Goal: Navigation & Orientation: Find specific page/section

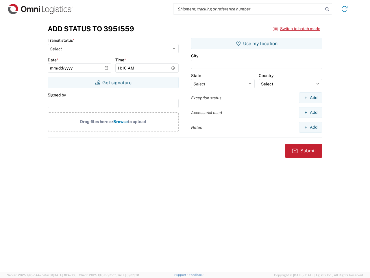
click at [249, 9] on input "search" at bounding box center [249, 8] width 150 height 11
click at [327, 9] on icon at bounding box center [327, 9] width 8 height 8
click at [345, 9] on icon at bounding box center [344, 8] width 9 height 9
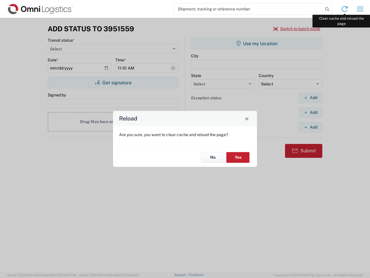
click at [360, 9] on div "Reload Are you sure, you want to clear cache and reload the page? No Yes" at bounding box center [185, 139] width 370 height 278
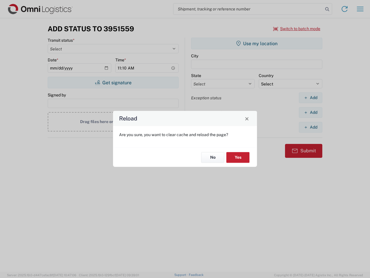
click at [297, 29] on div "Reload Are you sure, you want to clear cache and reload the page? No Yes" at bounding box center [185, 139] width 370 height 278
click at [113, 82] on div "Reload Are you sure, you want to clear cache and reload the page? No Yes" at bounding box center [185, 139] width 370 height 278
click at [257, 43] on div "Reload Are you sure, you want to clear cache and reload the page? No Yes" at bounding box center [185, 139] width 370 height 278
click at [311, 97] on div "Reload Are you sure, you want to clear cache and reload the page? No Yes" at bounding box center [185, 139] width 370 height 278
click at [311, 112] on div "Reload Are you sure, you want to clear cache and reload the page? No Yes" at bounding box center [185, 139] width 370 height 278
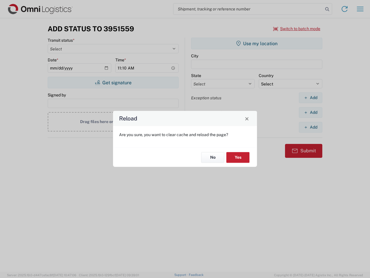
click at [311, 127] on div "Reload Are you sure, you want to clear cache and reload the page? No Yes" at bounding box center [185, 139] width 370 height 278
